Goal: Find specific page/section: Find specific page/section

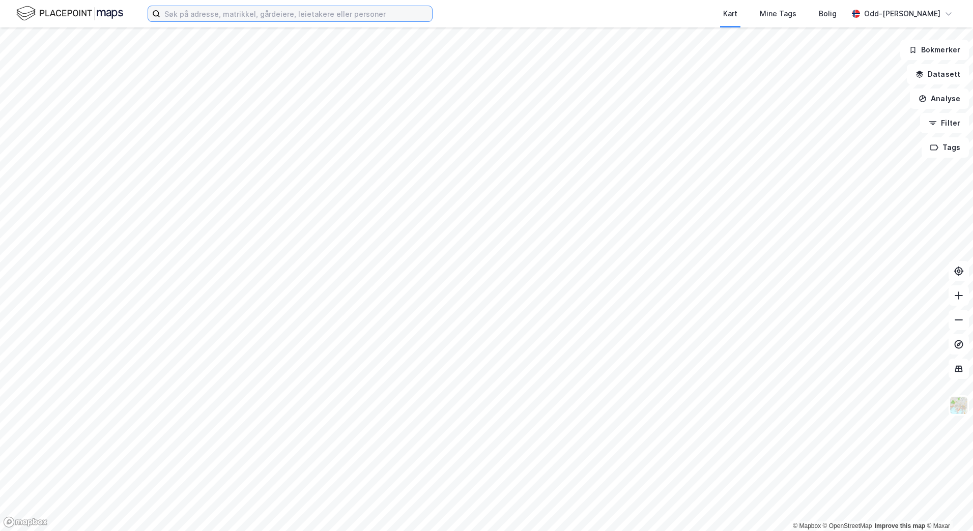
click at [201, 9] on input at bounding box center [296, 13] width 272 height 15
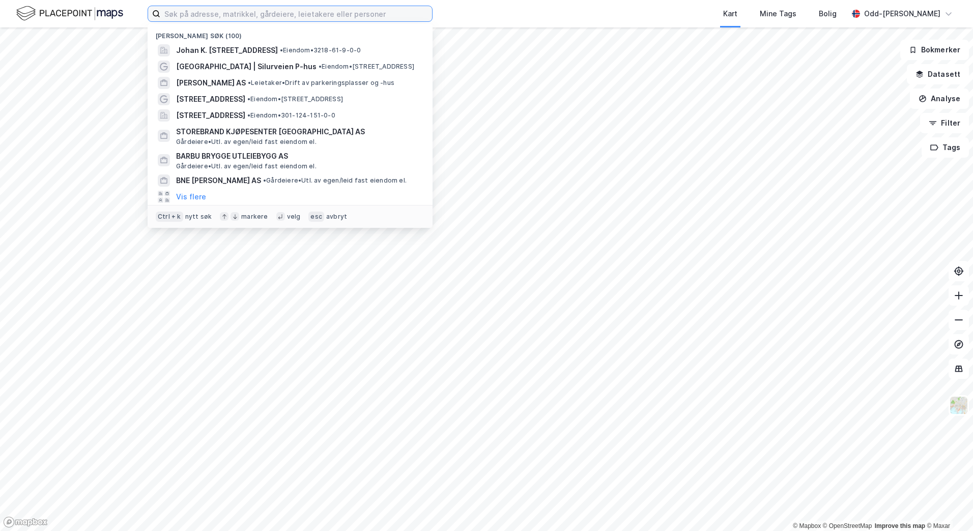
paste input "[STREET_ADDRESS]"
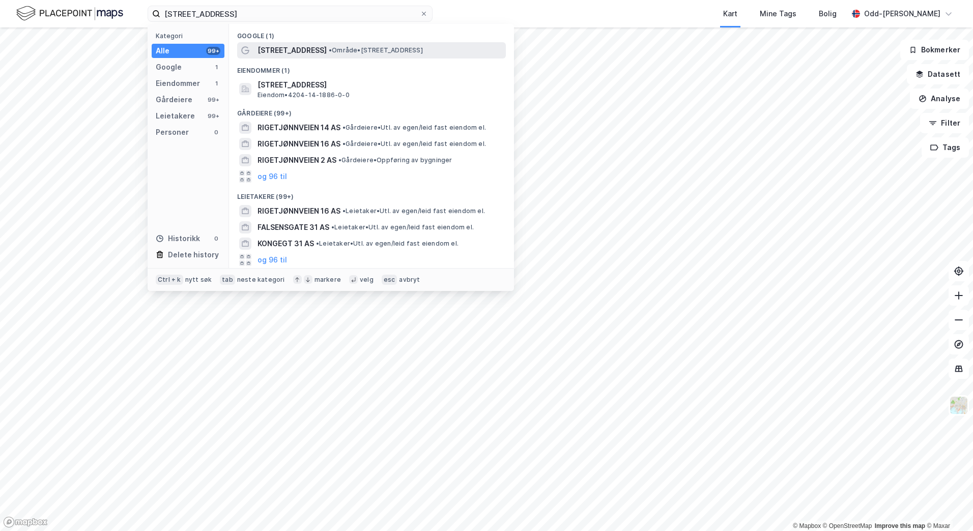
click at [296, 48] on span "[STREET_ADDRESS]" at bounding box center [292, 50] width 69 height 12
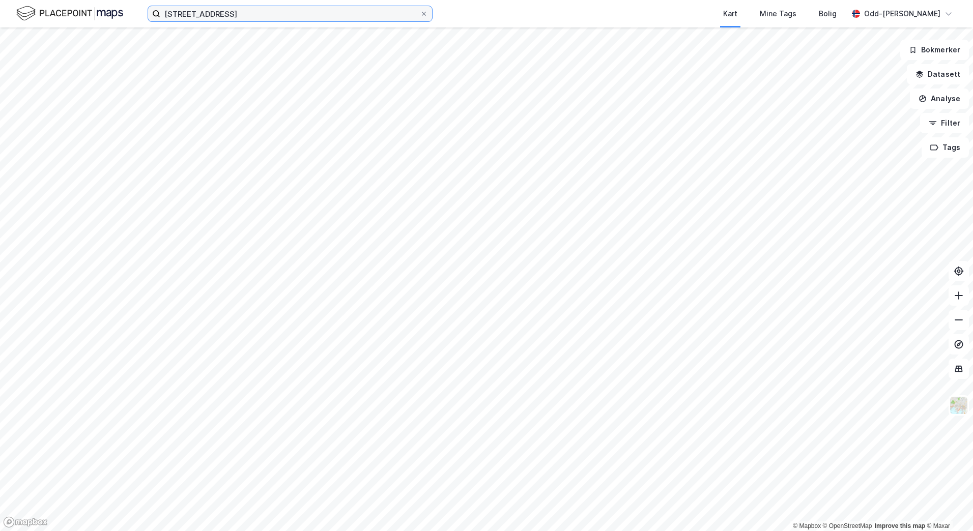
click at [247, 19] on input "[STREET_ADDRESS]" at bounding box center [290, 13] width 260 height 15
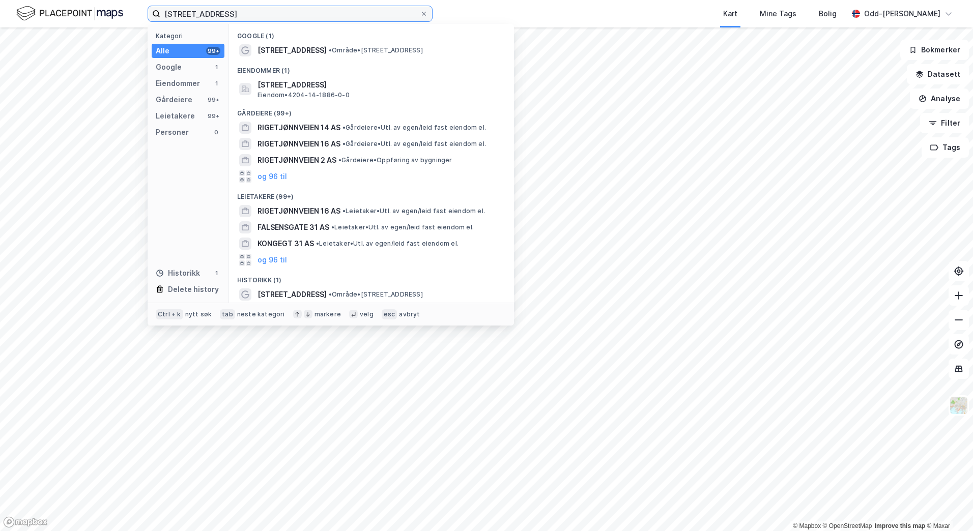
drag, startPoint x: 125, startPoint y: 15, endPoint x: 112, endPoint y: 15, distance: 12.7
click at [112, 15] on div "Rigetjønnveien 31 Kategori Alle 99+ Google 1 Eiendommer 1 Gårdeiere 99+ Leietak…" at bounding box center [486, 13] width 973 height 27
paste input "dalen 5"
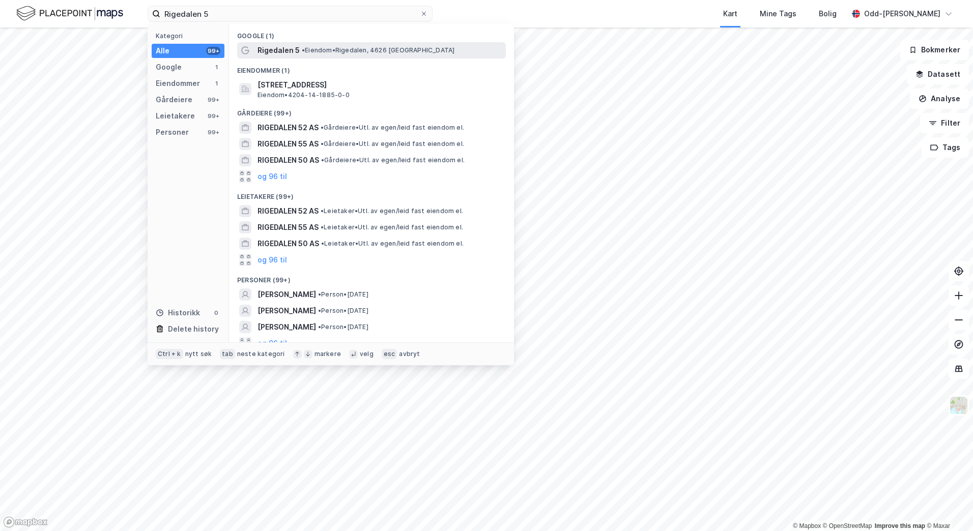
click at [295, 53] on span "Rigedalen 5" at bounding box center [279, 50] width 42 height 12
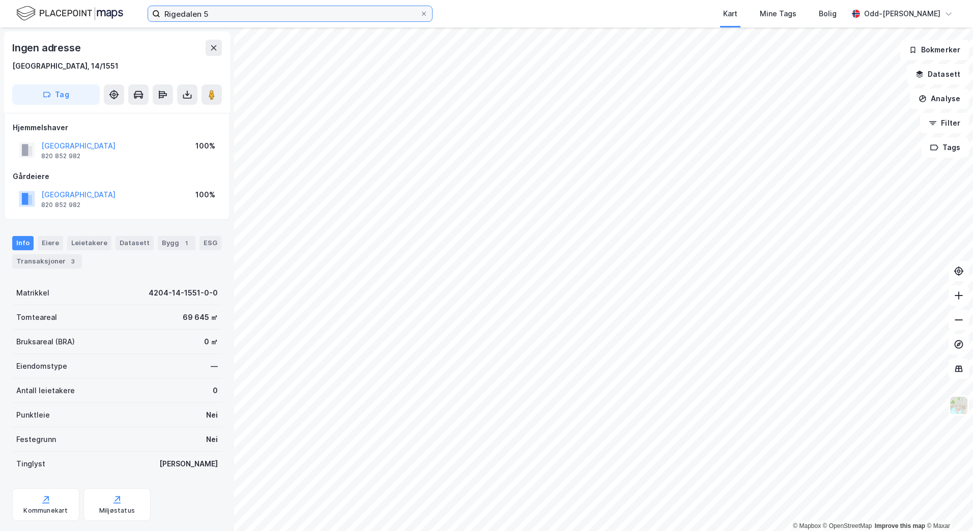
click at [228, 11] on input "Rigedalen 5" at bounding box center [290, 13] width 260 height 15
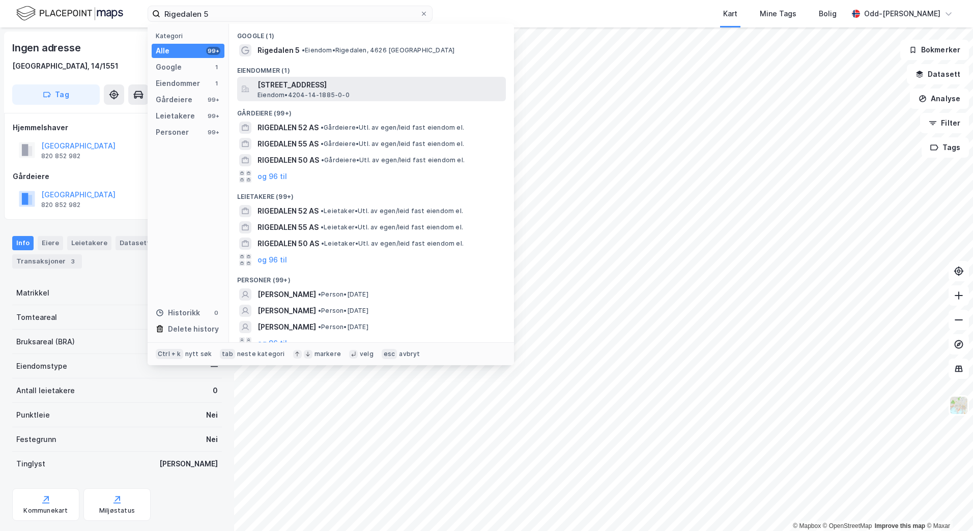
click at [288, 84] on span "[STREET_ADDRESS]" at bounding box center [380, 85] width 244 height 12
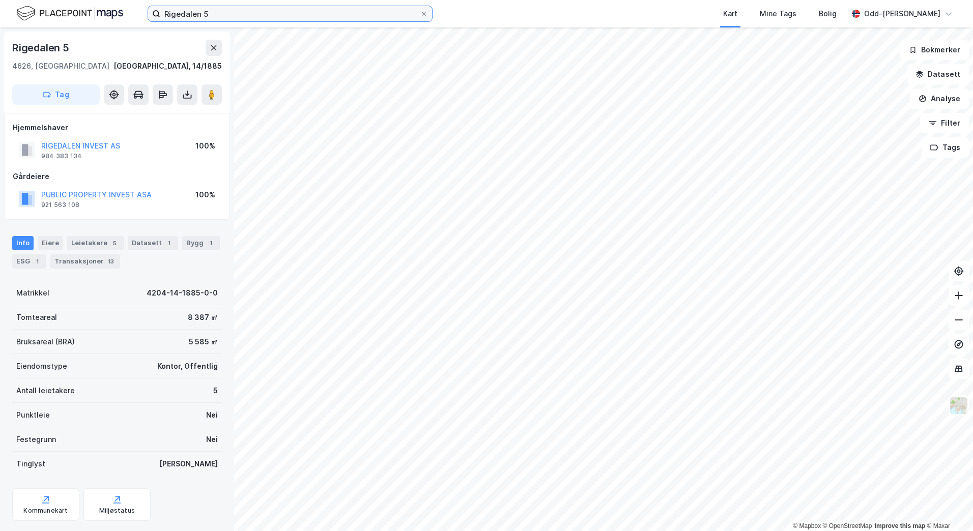
click at [257, 14] on input "Rigedalen 5" at bounding box center [290, 13] width 260 height 15
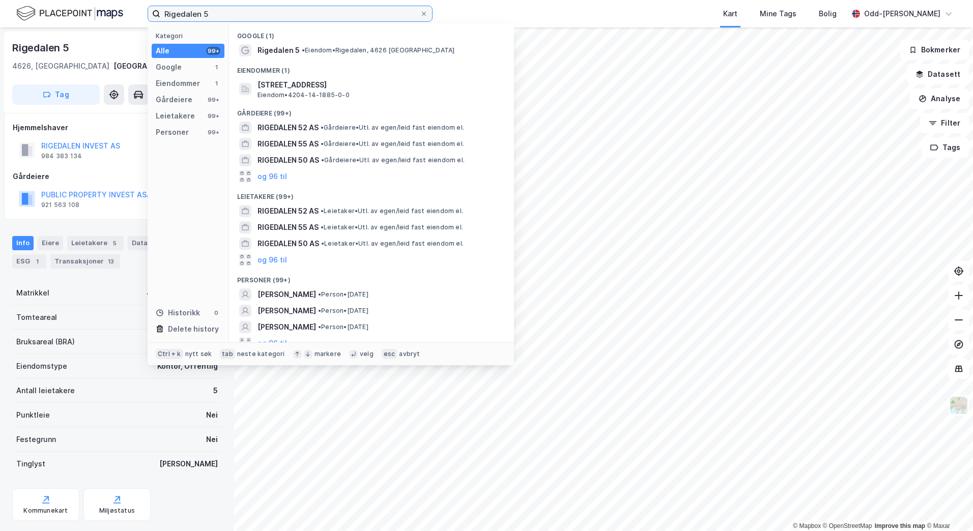
drag, startPoint x: 257, startPoint y: 14, endPoint x: 135, endPoint y: 25, distance: 122.2
click at [135, 25] on div "Rigedalen 5 Kategori Alle 99+ Google 1 Eiendommer 1 Gårdeiere 99+ Leietakere 99…" at bounding box center [486, 13] width 973 height 27
paste input "[STREET_ADDRESS]"
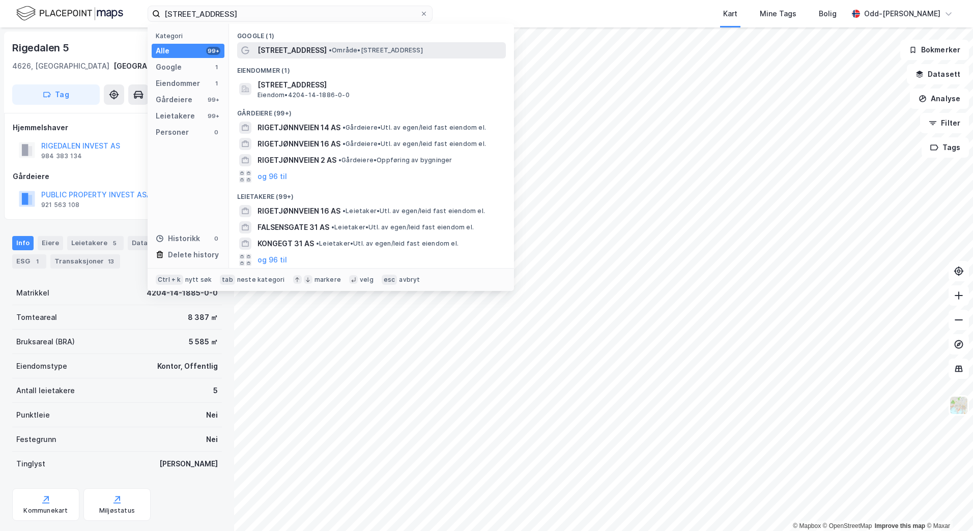
click at [275, 50] on span "[STREET_ADDRESS]" at bounding box center [292, 50] width 69 height 12
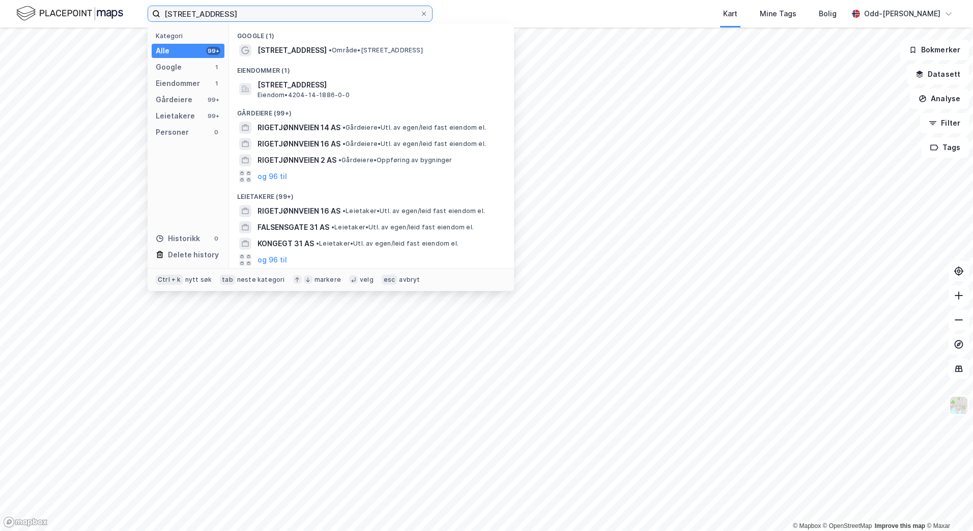
click at [271, 10] on input "[STREET_ADDRESS]" at bounding box center [290, 13] width 260 height 15
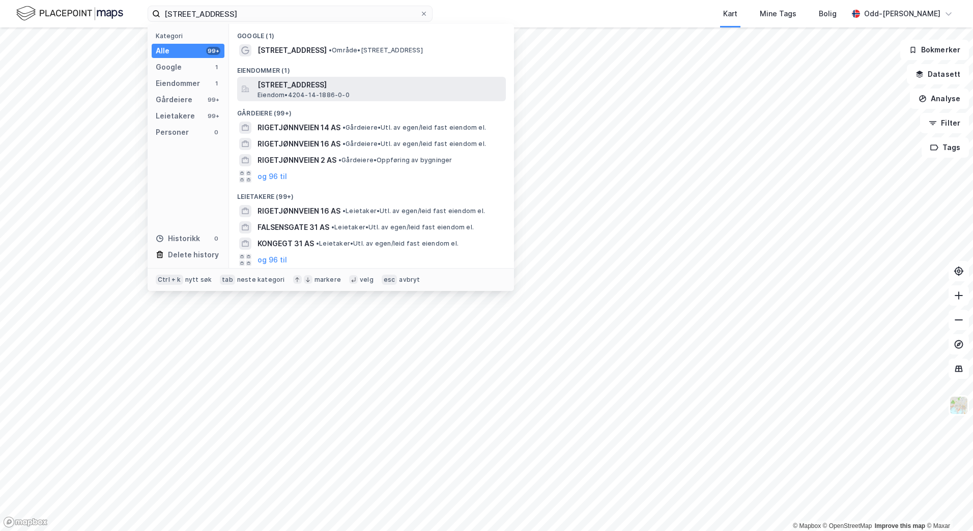
click at [291, 81] on span "[STREET_ADDRESS]" at bounding box center [380, 85] width 244 height 12
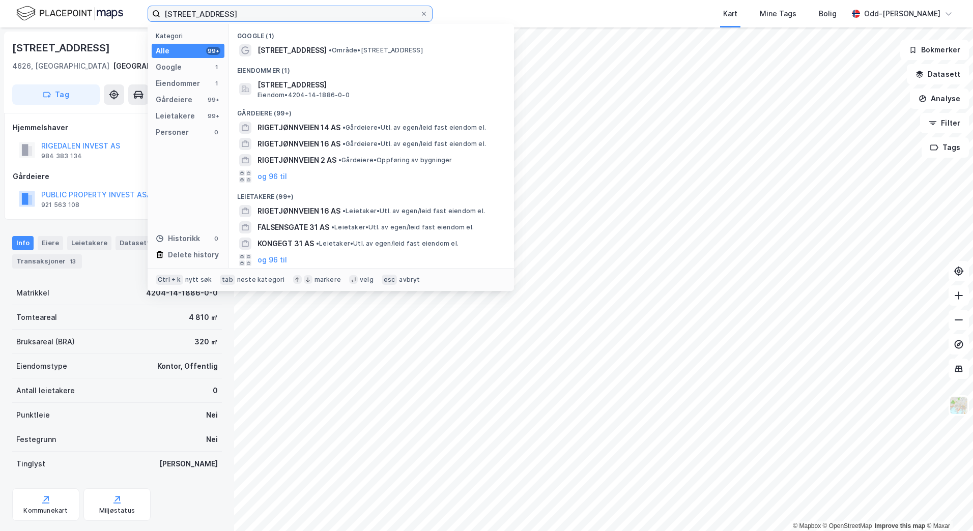
drag, startPoint x: 261, startPoint y: 16, endPoint x: 139, endPoint y: 21, distance: 122.3
click at [139, 21] on div "Rigetjønnveien 31 Kategori Alle 99+ Google 1 Eiendommer 1 Gårdeiere 99+ Leietak…" at bounding box center [486, 13] width 973 height 27
paste input "dalen 5 ("
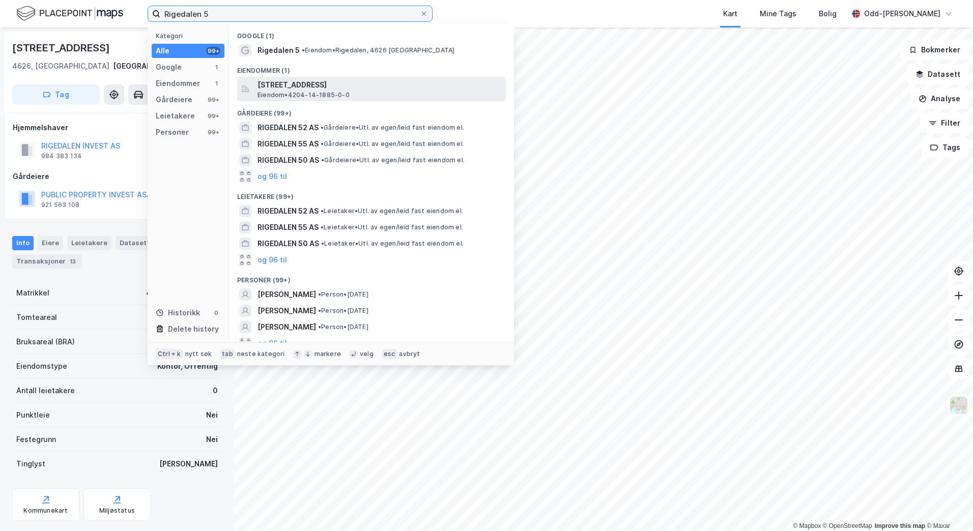
type input "Rigedalen 5"
click at [288, 85] on span "[STREET_ADDRESS]" at bounding box center [380, 85] width 244 height 12
